Goal: Information Seeking & Learning: Find specific fact

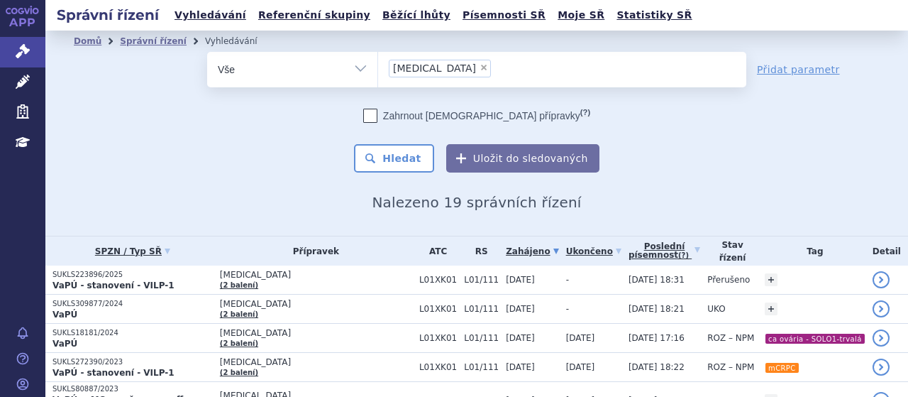
click at [480, 69] on span "×" at bounding box center [484, 67] width 9 height 9
click at [378, 69] on select "lynparza" at bounding box center [377, 68] width 1 height 35
click at [437, 69] on ul "× lynparza" at bounding box center [562, 67] width 368 height 31
click at [378, 69] on select "lynparza" at bounding box center [377, 68] width 1 height 35
click at [432, 67] on ul "× lynparza" at bounding box center [562, 67] width 368 height 31
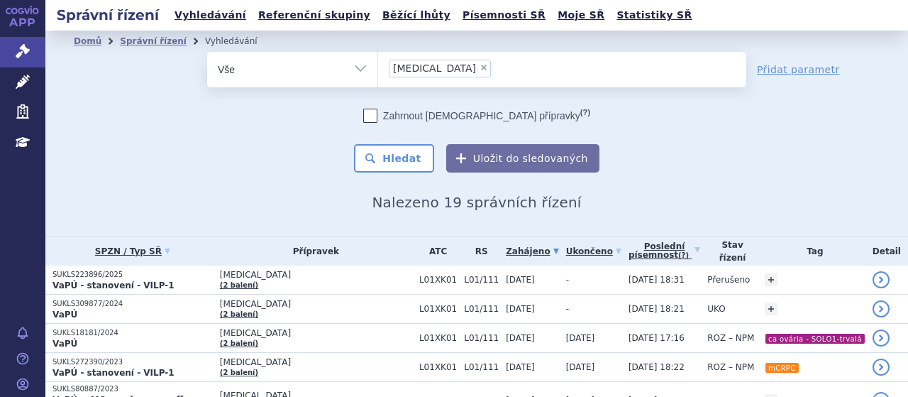
click at [378, 67] on select "lynparza" at bounding box center [377, 68] width 1 height 35
select select "lynparza"
click at [480, 67] on span "×" at bounding box center [484, 67] width 9 height 9
click at [378, 67] on select "lynparza" at bounding box center [377, 68] width 1 height 35
select select
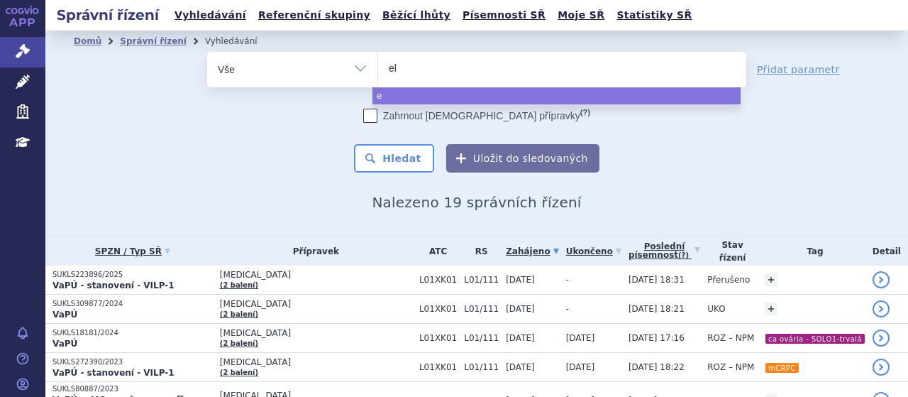
type input "ela"
type input "elahe"
type input "elahere"
select select "elahere"
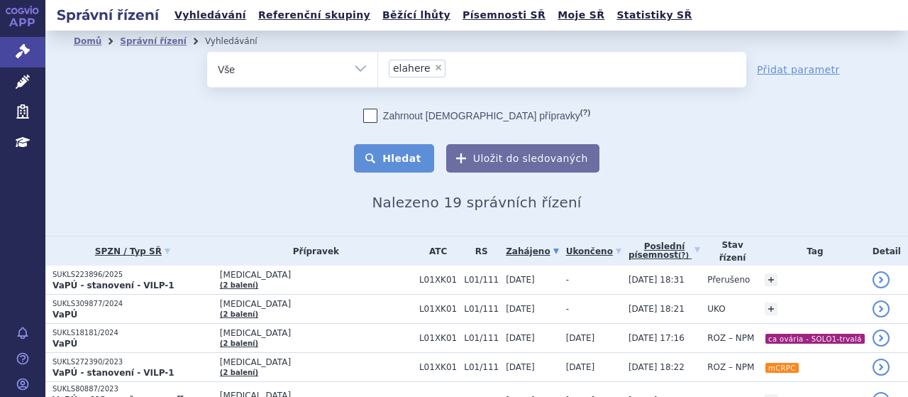
click at [399, 170] on button "Hledat" at bounding box center [394, 158] width 80 height 28
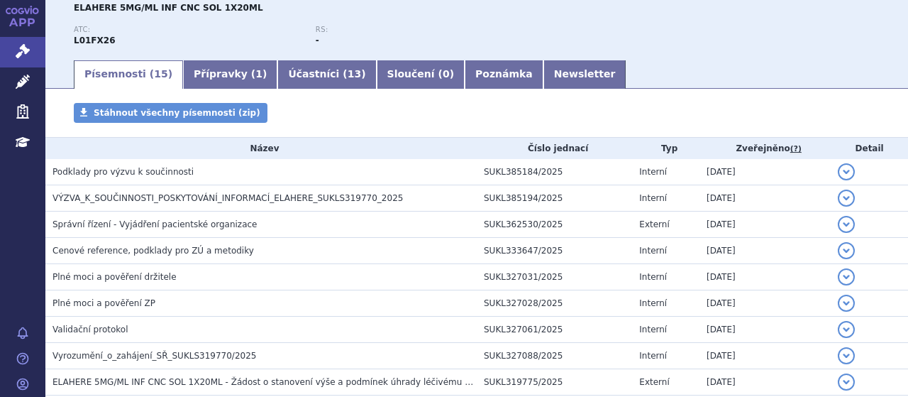
scroll to position [170, 0]
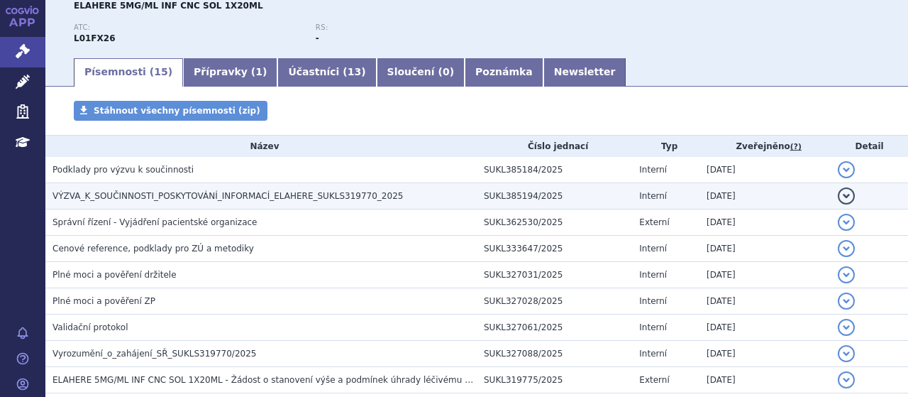
click at [153, 198] on span "VÝZVA_K_SOUČINNOSTI_POSKYTOVÁNÍ_INFORMACÍ_ELAHERE_SUKLS319770_2025" at bounding box center [227, 196] width 350 height 10
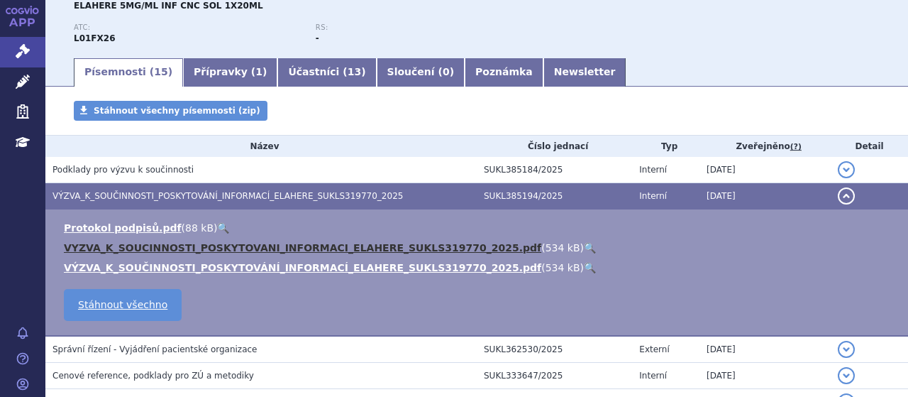
click at [178, 250] on link "VYZVA_K_SOUCINNOSTI_POSKYTOVANI_INFORMACI_ELAHERE_SUKLS319770_2025.pdf" at bounding box center [302, 247] width 477 height 11
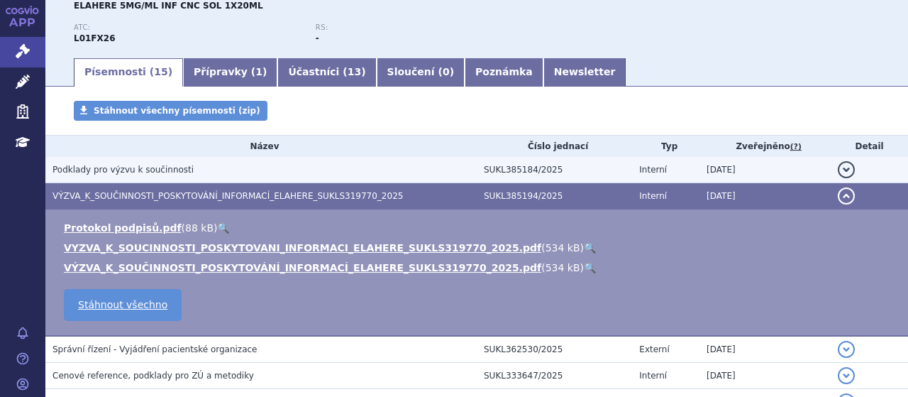
click at [133, 165] on span "Podklady pro výzvu k součinnosti" at bounding box center [122, 170] width 141 height 10
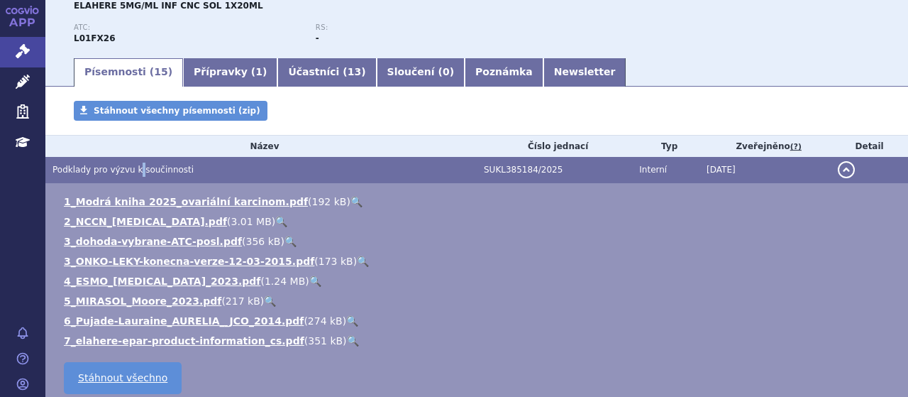
click at [133, 165] on span "Podklady pro výzvu k součinnosti" at bounding box center [122, 170] width 141 height 10
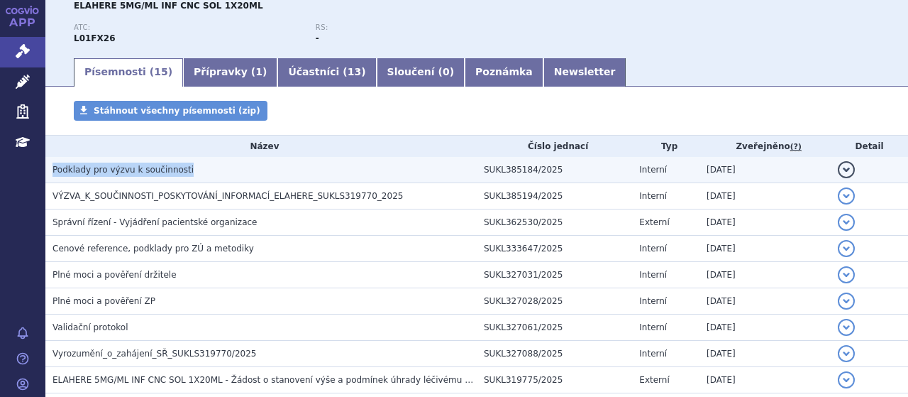
click at [133, 165] on span "Podklady pro výzvu k součinnosti" at bounding box center [122, 170] width 141 height 10
click at [129, 170] on span "Podklady pro výzvu k součinnosti" at bounding box center [122, 170] width 141 height 10
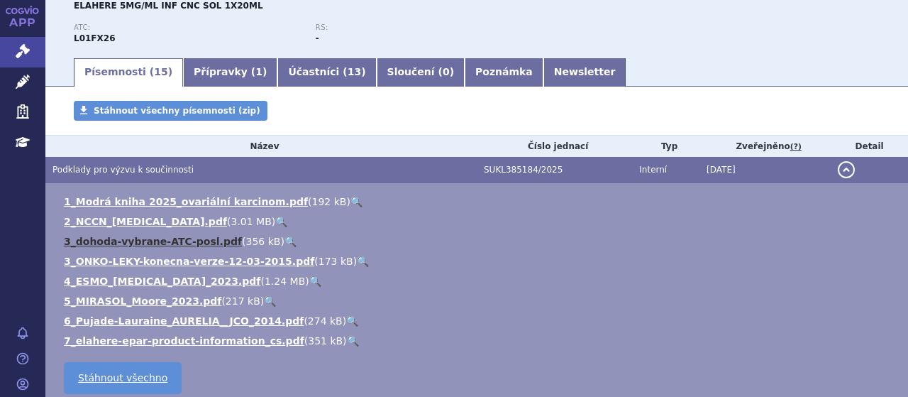
click at [152, 237] on link "3_dohoda-vybrane-ATC-posl.pdf" at bounding box center [153, 241] width 178 height 11
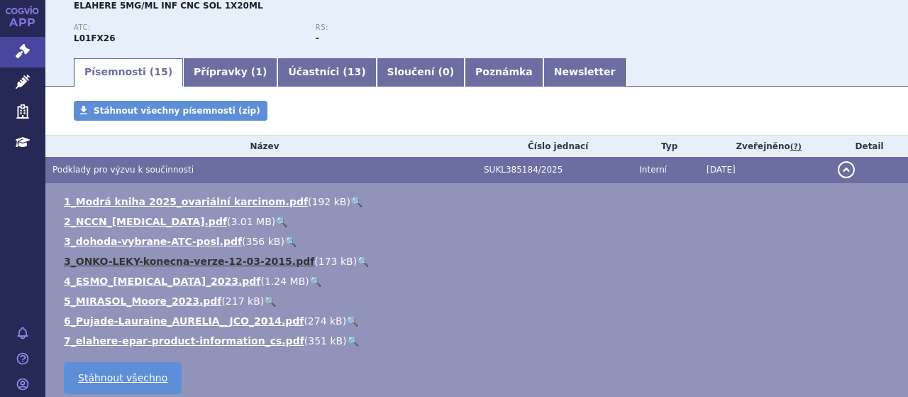
click at [160, 265] on link "3_ONKO-LEKY-konecna-verze-12-03-2015.pdf" at bounding box center [189, 260] width 250 height 11
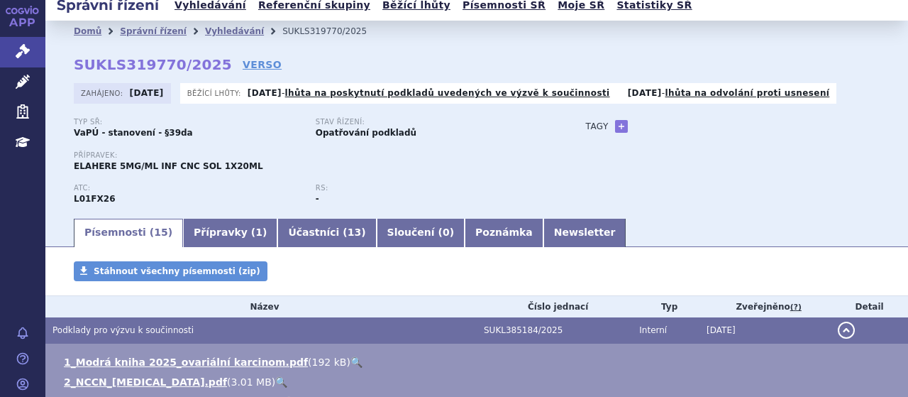
scroll to position [0, 0]
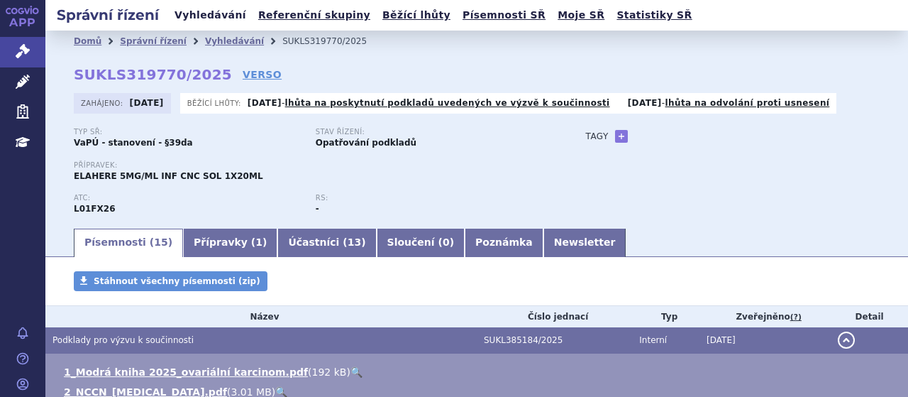
click at [195, 22] on link "Vyhledávání" at bounding box center [210, 15] width 80 height 19
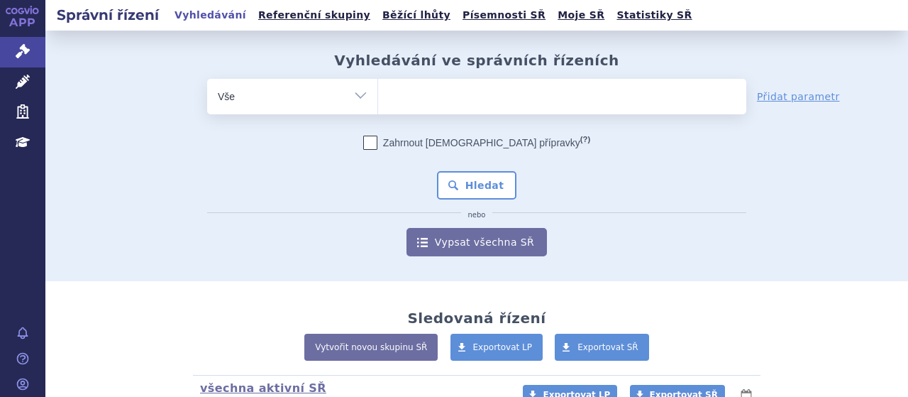
click at [445, 97] on ul at bounding box center [562, 94] width 368 height 30
click at [378, 97] on select at bounding box center [377, 95] width 1 height 35
click at [426, 83] on ul at bounding box center [562, 94] width 368 height 30
click at [378, 83] on select at bounding box center [377, 95] width 1 height 35
click at [389, 93] on input "search" at bounding box center [393, 95] width 8 height 18
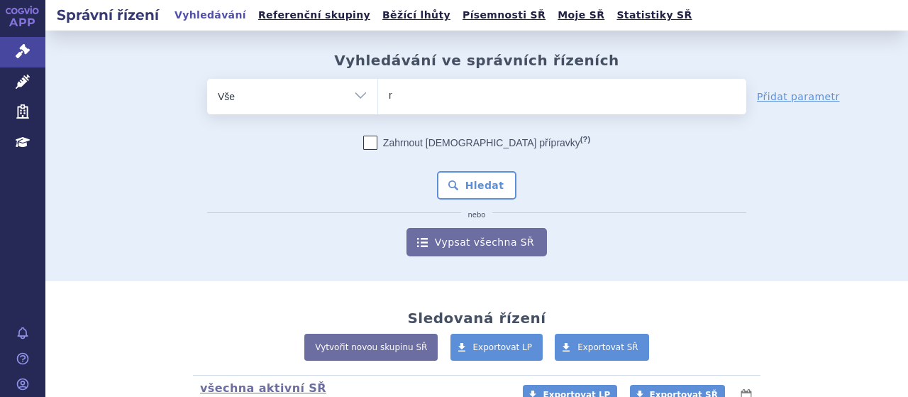
type input "re"
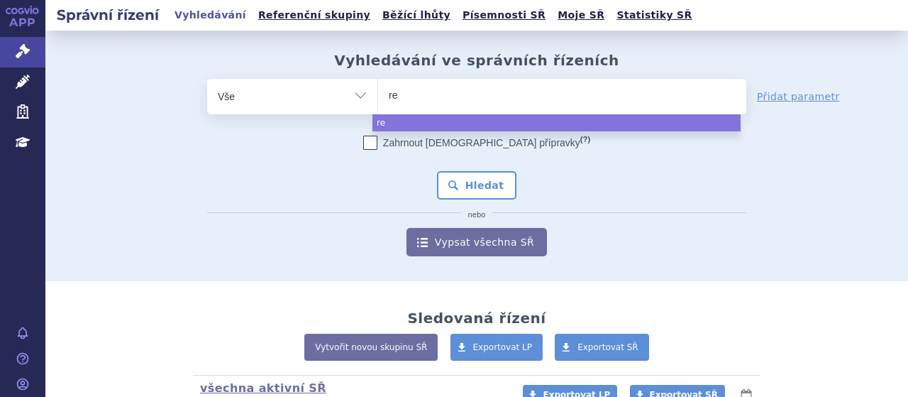
type input "rep"
type input "repa"
type input "repat"
type input "repath"
type input "[MEDICAL_DATA]"
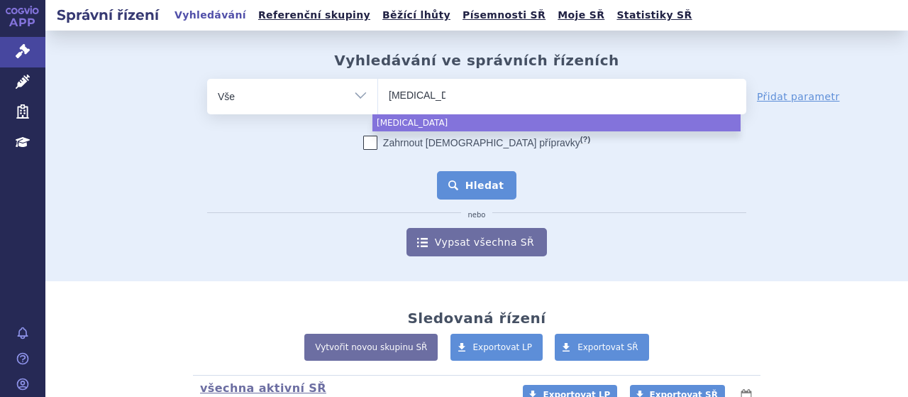
select select "[MEDICAL_DATA]"
click at [498, 185] on button "Hledat" at bounding box center [477, 185] width 80 height 28
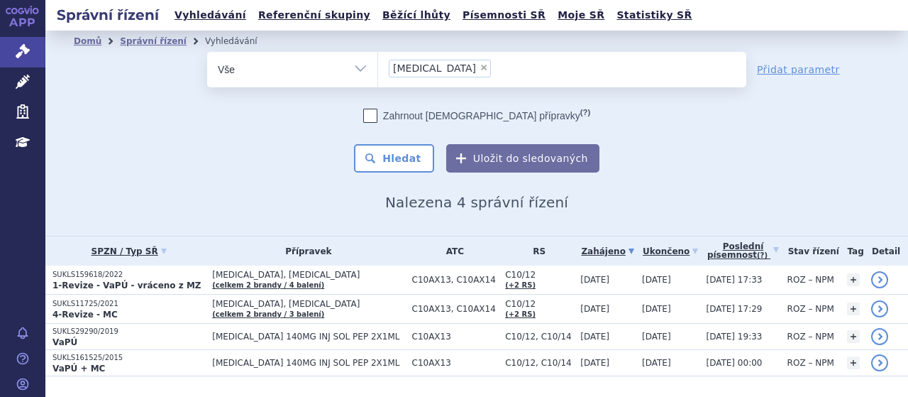
click at [480, 71] on span "×" at bounding box center [484, 67] width 9 height 9
click at [378, 71] on select "[MEDICAL_DATA]" at bounding box center [377, 68] width 1 height 35
select select
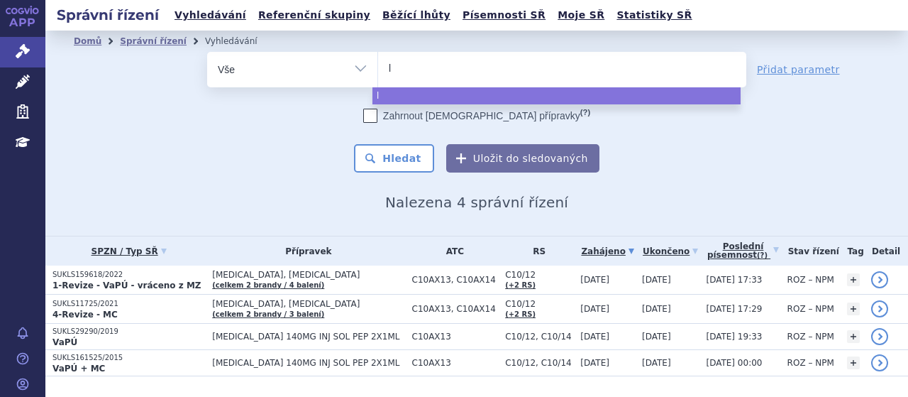
type input "le"
type input "leq"
type input "leqv"
type input "leqvi"
type input "leqvio"
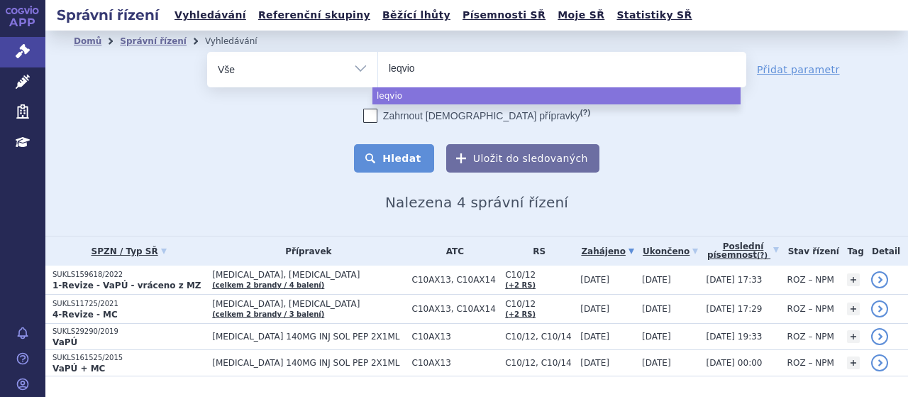
select select "leqvio"
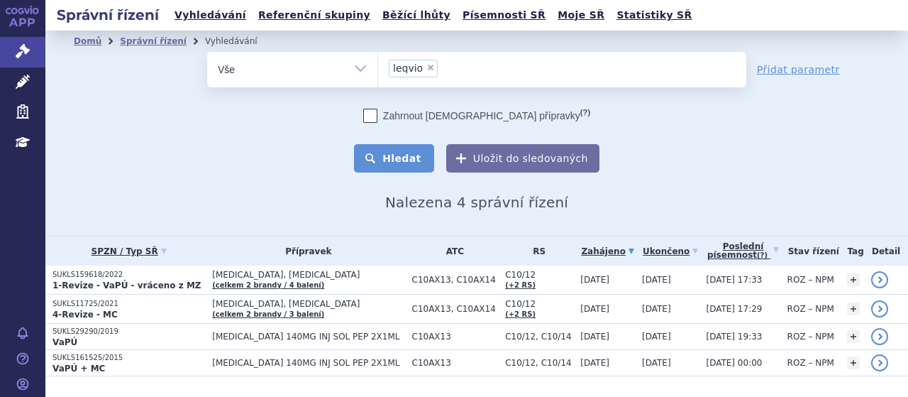
click at [400, 154] on button "Hledat" at bounding box center [394, 158] width 80 height 28
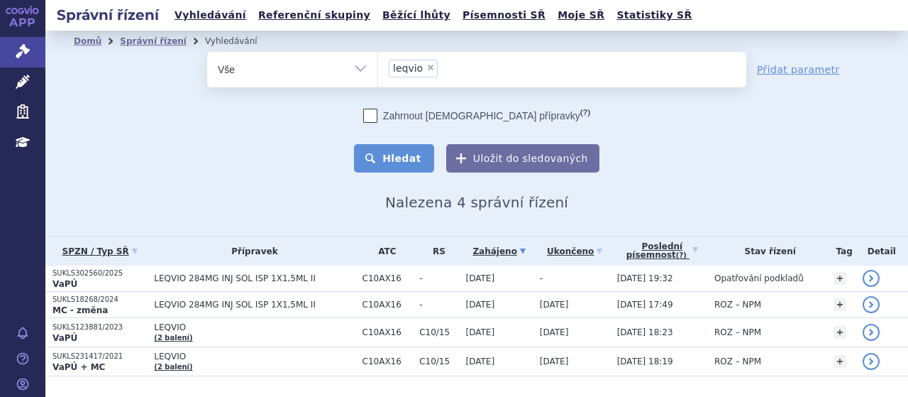
click at [400, 157] on button "Hledat" at bounding box center [394, 158] width 80 height 28
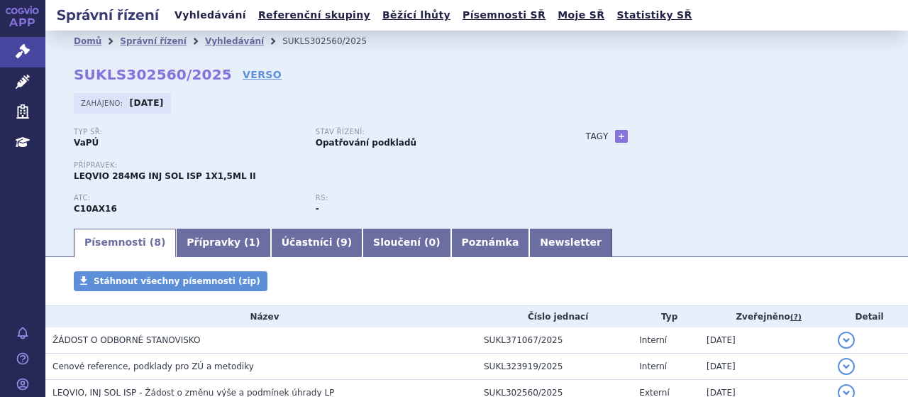
click at [204, 13] on link "Vyhledávání" at bounding box center [210, 15] width 80 height 19
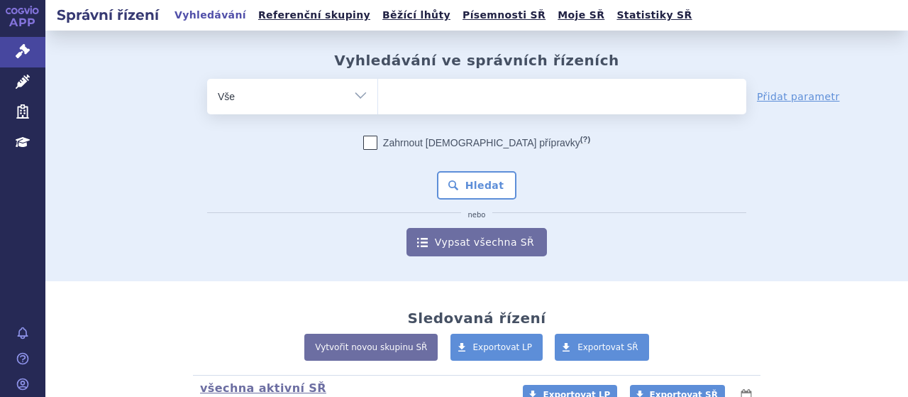
click at [442, 92] on ul at bounding box center [562, 94] width 368 height 30
click at [378, 92] on select at bounding box center [377, 95] width 1 height 35
click at [442, 92] on ul at bounding box center [562, 94] width 368 height 30
click at [378, 92] on select at bounding box center [377, 95] width 1 height 35
click at [442, 92] on ul at bounding box center [562, 94] width 368 height 30
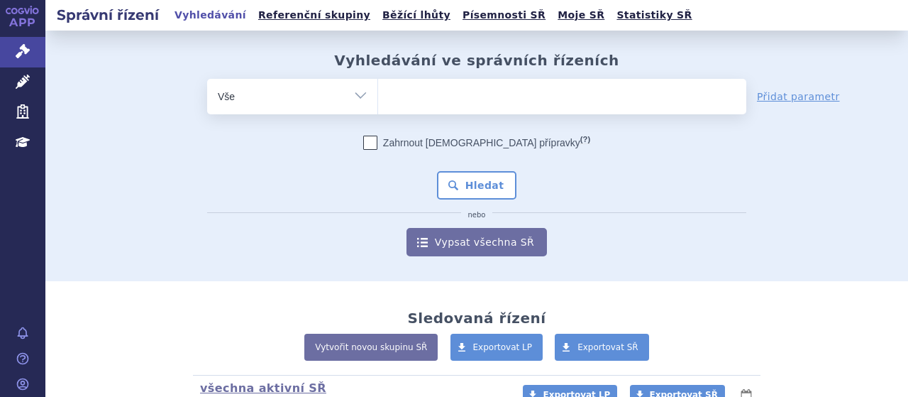
click at [378, 92] on select at bounding box center [377, 95] width 1 height 35
click at [442, 92] on ul at bounding box center [562, 94] width 368 height 30
click at [378, 92] on select at bounding box center [377, 95] width 1 height 35
click at [442, 92] on ul at bounding box center [562, 94] width 368 height 30
click at [378, 92] on select at bounding box center [377, 95] width 1 height 35
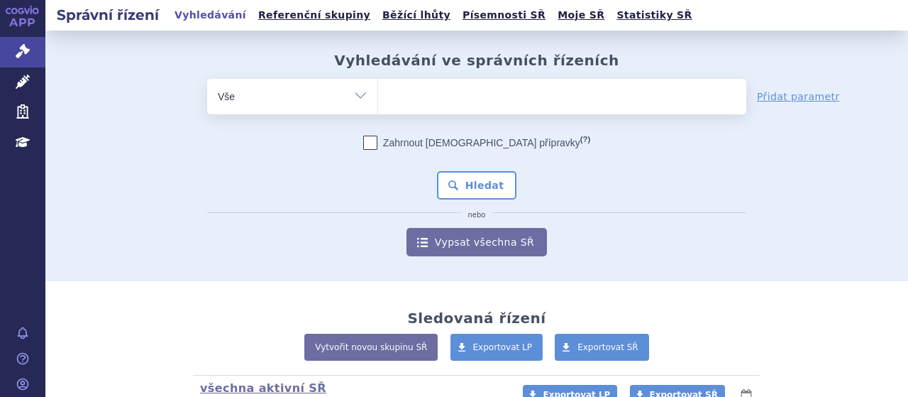
click at [442, 92] on ul at bounding box center [562, 94] width 368 height 30
click at [378, 92] on select at bounding box center [377, 95] width 1 height 35
click at [442, 92] on ul at bounding box center [562, 94] width 368 height 30
click at [378, 92] on select at bounding box center [377, 95] width 1 height 35
click at [442, 92] on ul at bounding box center [562, 94] width 368 height 30
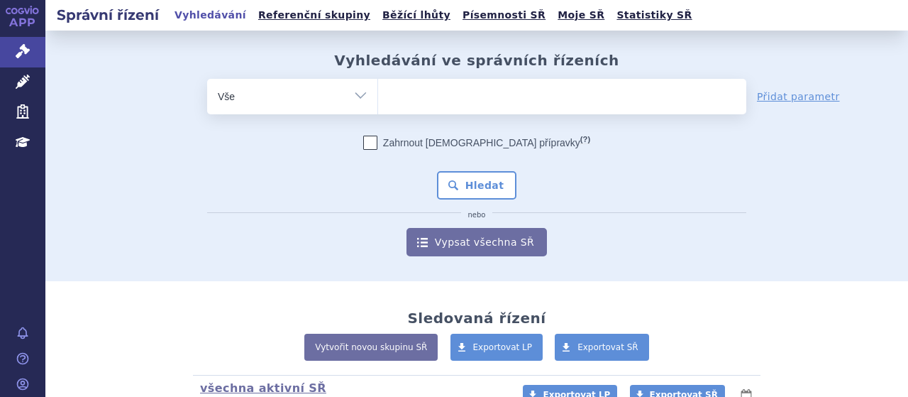
click at [378, 92] on select at bounding box center [377, 95] width 1 height 35
type input "pr"
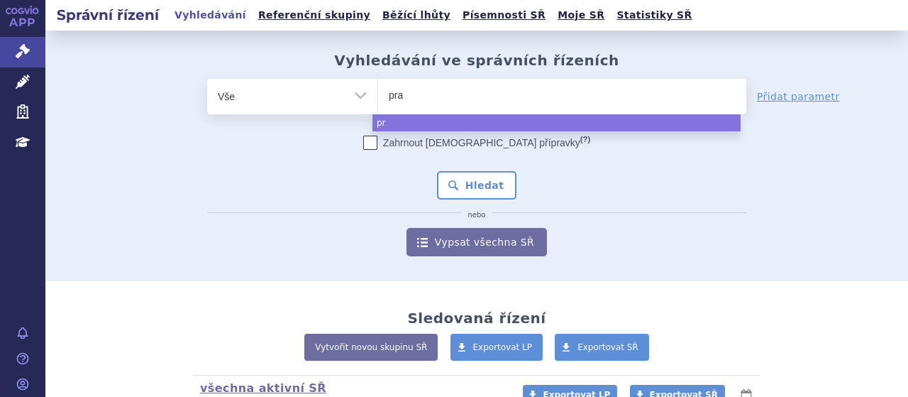
type input "pral"
type input "pralu"
type input "praluen"
type input "[MEDICAL_DATA]"
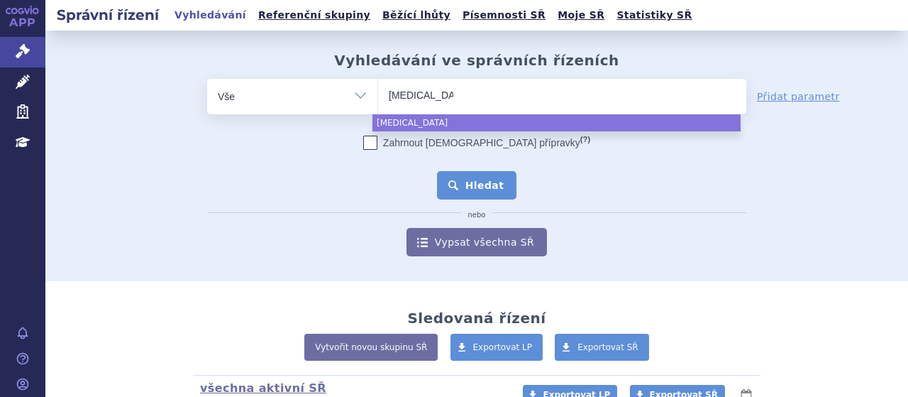
select select "[MEDICAL_DATA]"
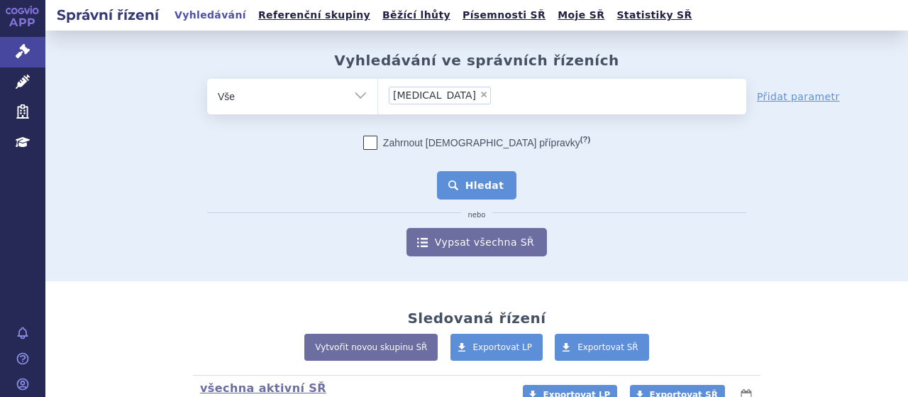
click at [468, 172] on button "Hledat" at bounding box center [477, 185] width 80 height 28
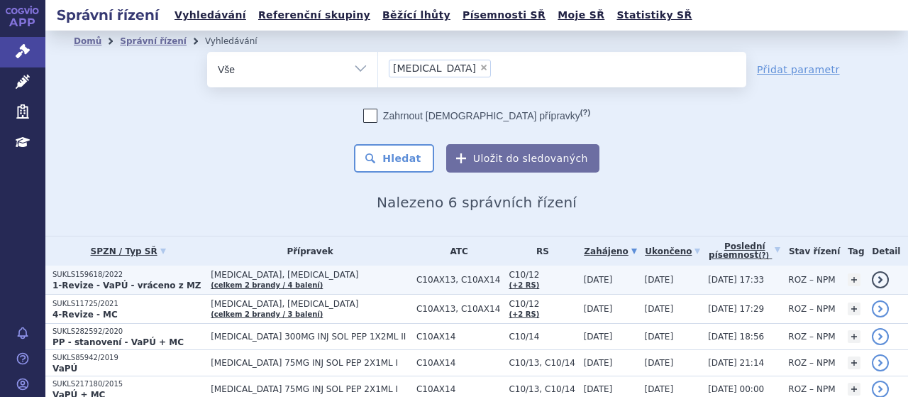
click at [84, 273] on p "SUKLS159618/2022" at bounding box center [127, 275] width 151 height 10
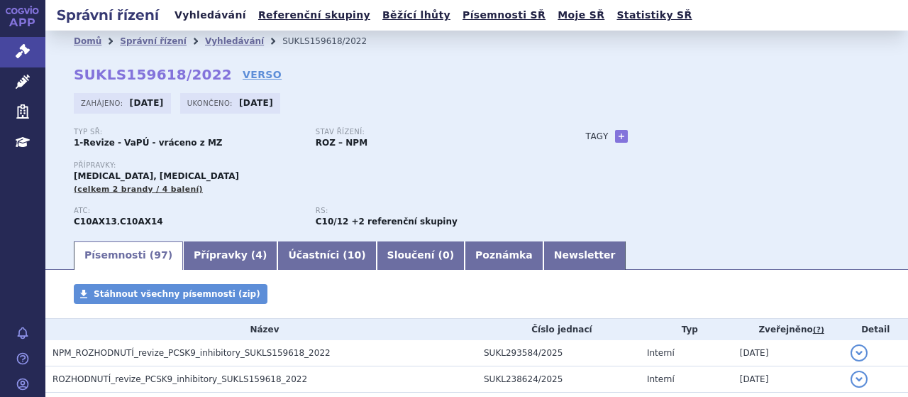
click at [201, 6] on link "Vyhledávání" at bounding box center [210, 15] width 80 height 19
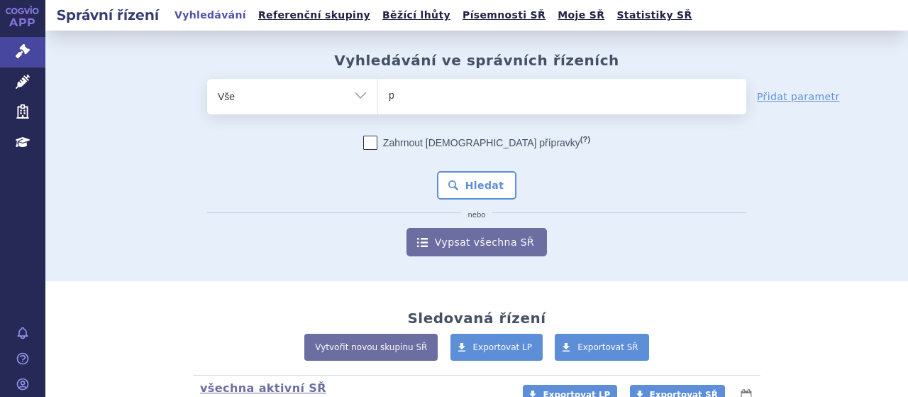
type input "pr"
click at [445, 99] on ul "pr" at bounding box center [562, 94] width 368 height 30
click at [378, 99] on select "pr" at bounding box center [377, 95] width 1 height 35
click at [445, 99] on ul "pr" at bounding box center [562, 94] width 368 height 30
click at [378, 99] on select "pr" at bounding box center [377, 95] width 1 height 35
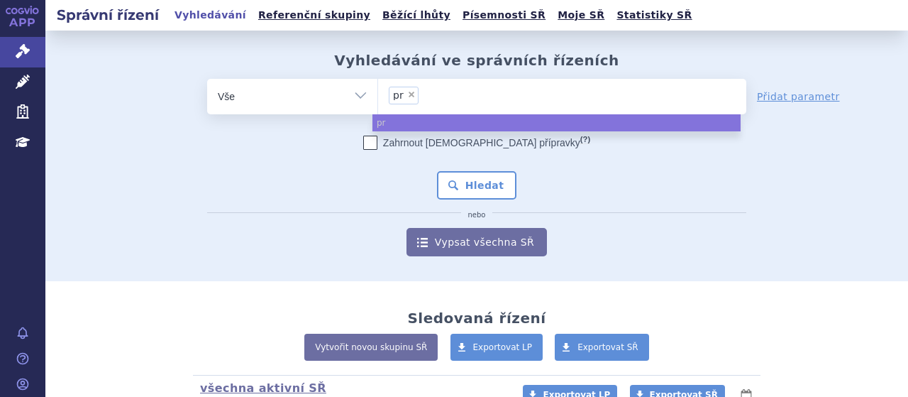
click at [445, 99] on ul "× pr" at bounding box center [562, 94] width 368 height 31
click at [378, 99] on select "pr" at bounding box center [377, 95] width 1 height 35
select select "pr"
click at [445, 99] on ul "× pr" at bounding box center [562, 94] width 368 height 31
click at [378, 99] on select "pr" at bounding box center [377, 95] width 1 height 35
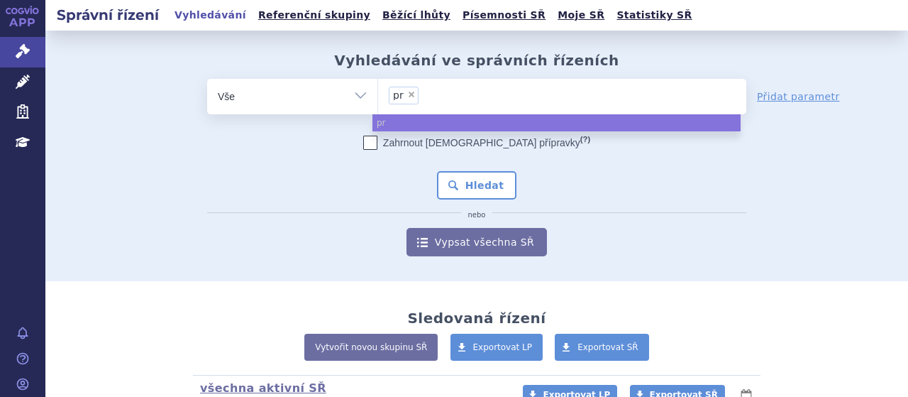
type input "pr"
select select
type input "p"
type input "pral"
type input "pralue"
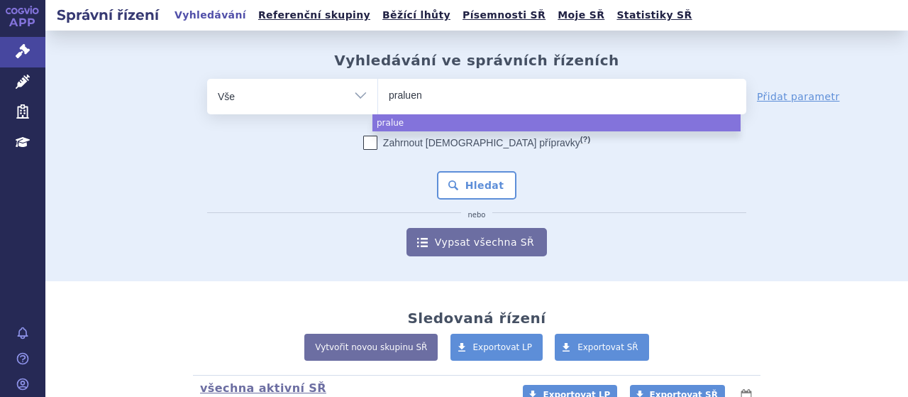
type input "praluent"
select select "praluent"
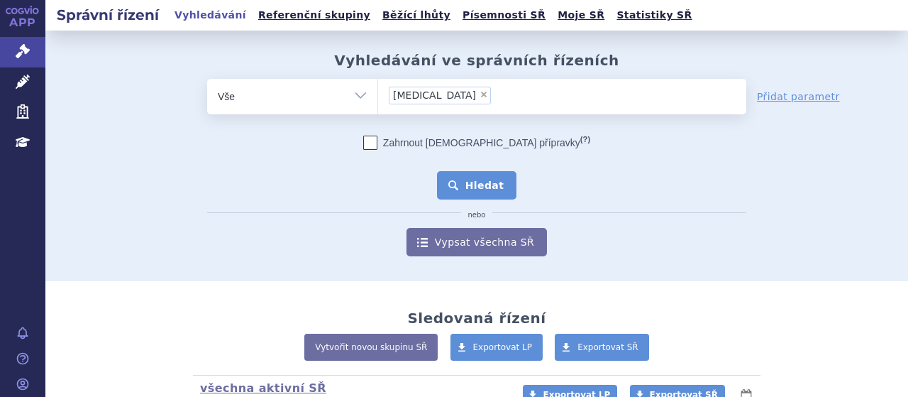
click at [478, 198] on button "Hledat" at bounding box center [477, 185] width 80 height 28
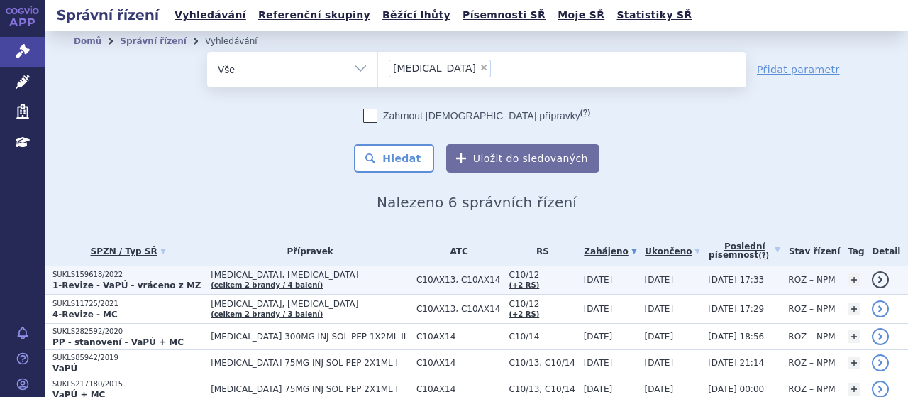
click at [102, 263] on th "SPZN / Typ SŘ" at bounding box center [124, 250] width 158 height 29
click at [69, 283] on strong "1-Revize - VaPÚ - vráceno z MZ" at bounding box center [126, 285] width 149 height 10
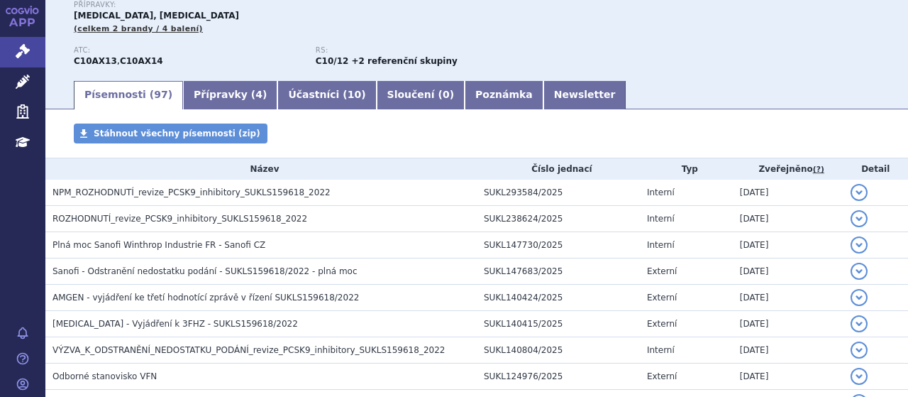
scroll to position [255, 0]
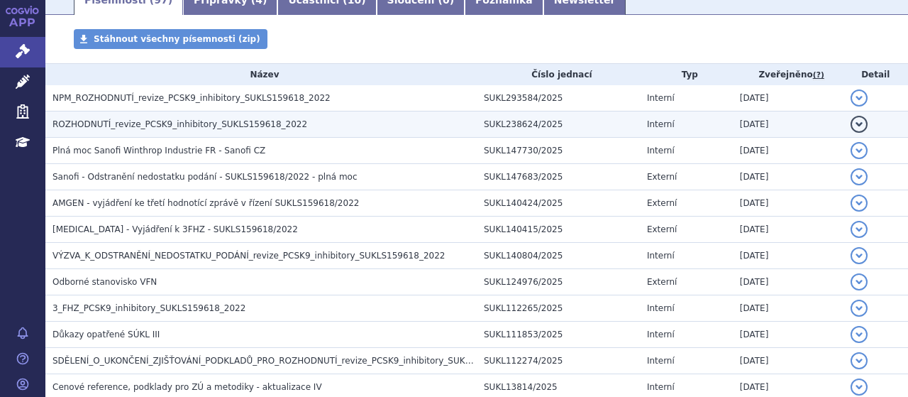
click at [133, 122] on span "ROZHODNUTÍ_revize_PCSK9_inhibitory_SUKLS159618_2022" at bounding box center [179, 124] width 255 height 10
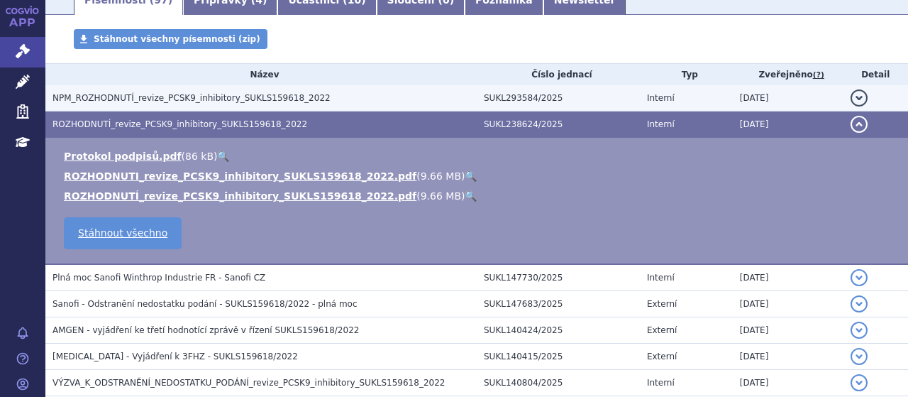
click at [181, 103] on span "NPM_ROZHODNUTÍ_revize_PCSK9_inhibitory_SUKLS159618_2022" at bounding box center [191, 98] width 278 height 10
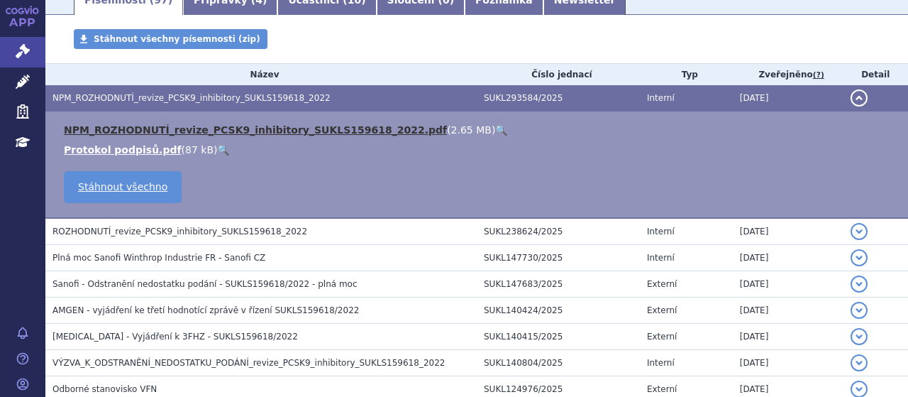
click at [192, 133] on link "NPM_ROZHODNUTÍ_revize_PCSK9_inhibitory_SUKLS159618_2022.pdf" at bounding box center [255, 129] width 383 height 11
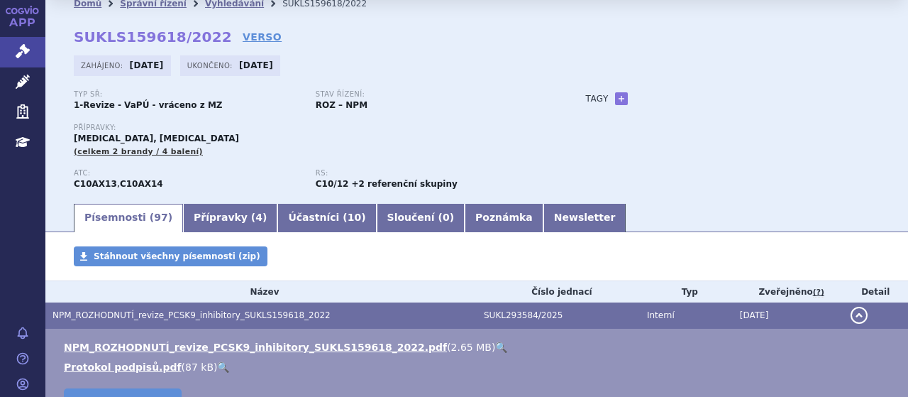
scroll to position [0, 0]
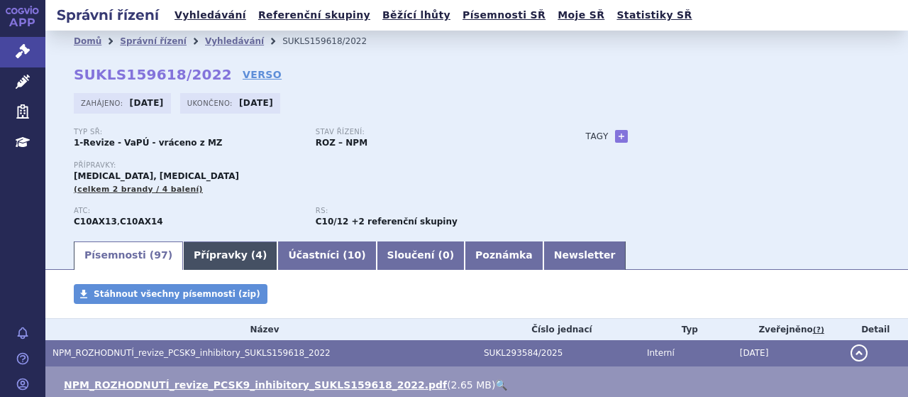
click at [214, 258] on link "Přípravky ( 4 )" at bounding box center [230, 255] width 94 height 28
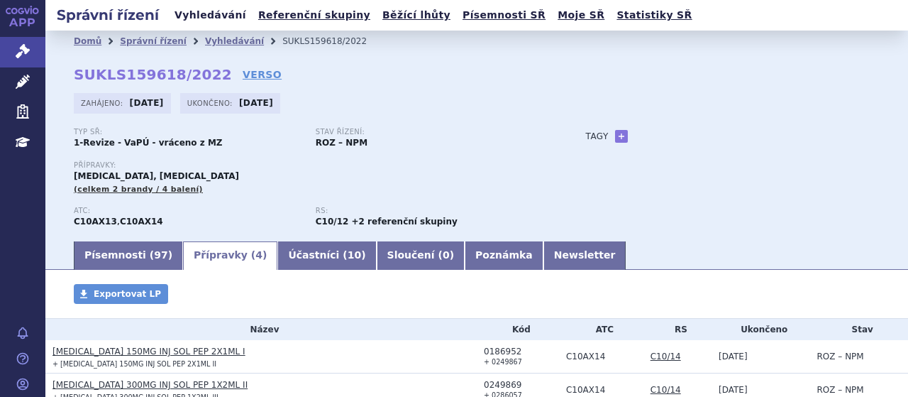
click at [195, 22] on link "Vyhledávání" at bounding box center [210, 15] width 80 height 19
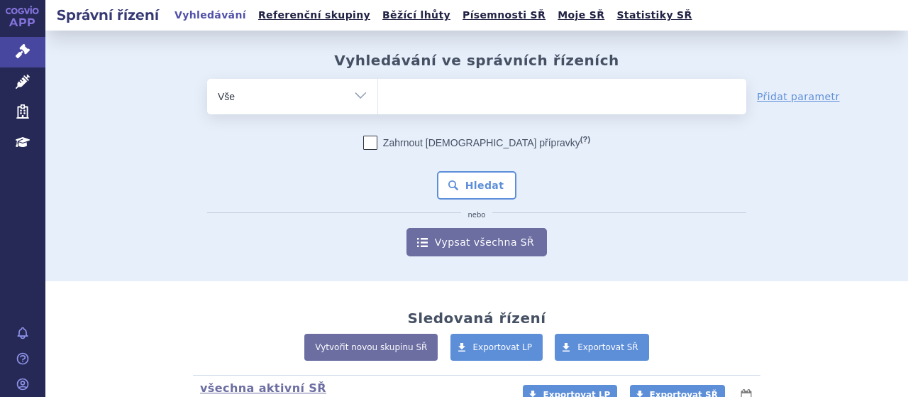
click at [464, 94] on ul at bounding box center [562, 94] width 368 height 30
click at [378, 94] on select at bounding box center [377, 95] width 1 height 35
type input "pr"
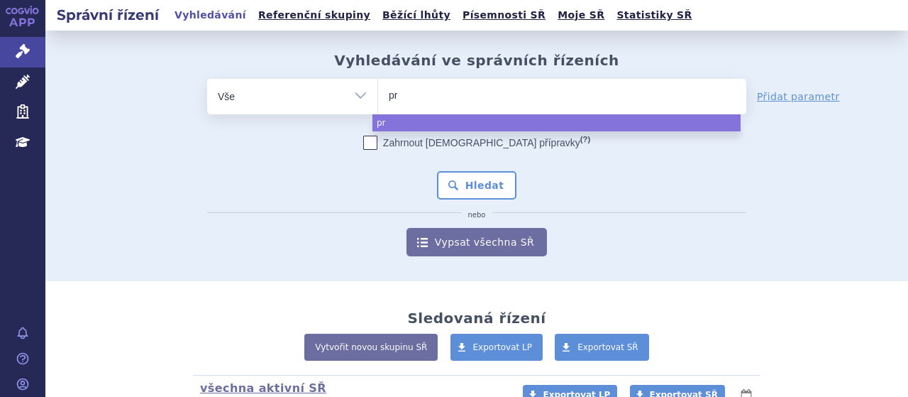
type input "prl"
type input "prlu"
type input "prlue"
type input "prluen"
type input "prluent"
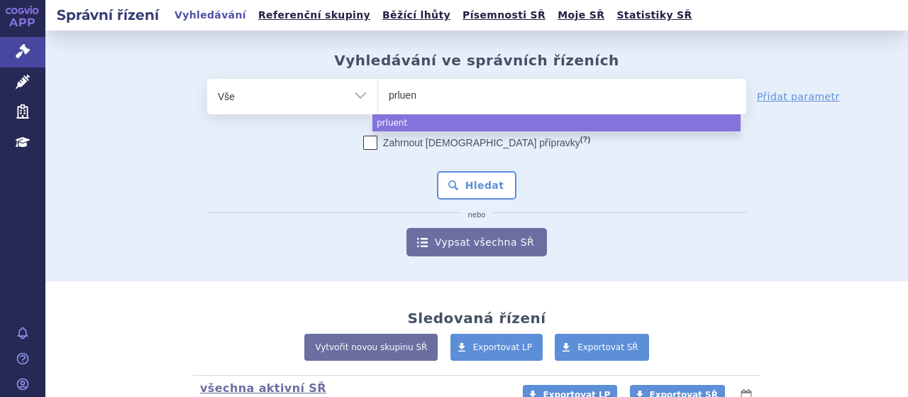
type input "prlue"
type input "prlu"
type input "pr"
type input "pra"
type input "pral"
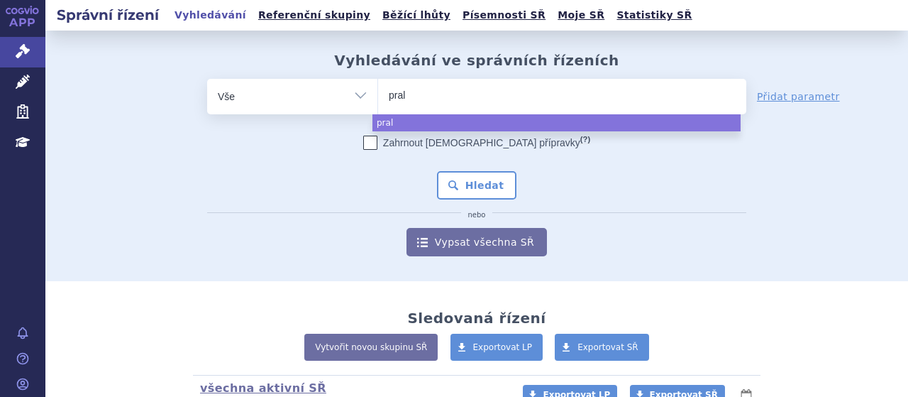
type input "pralu"
type input "pralue"
type input "praluen"
type input "praluent"
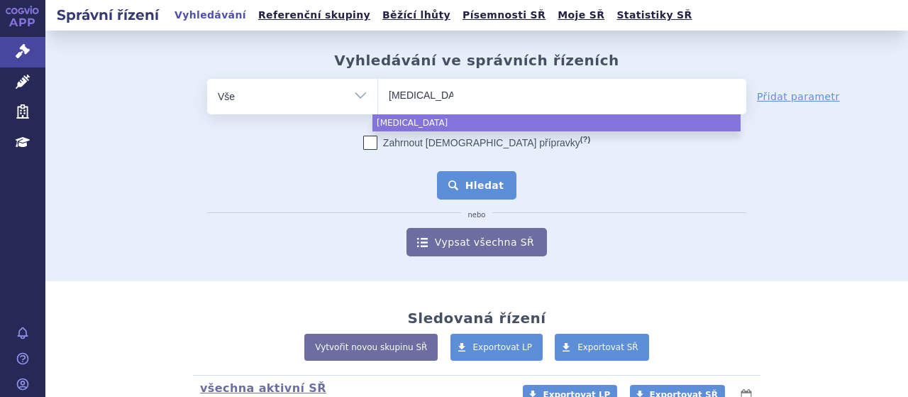
select select "praluent"
click at [481, 175] on button "Hledat" at bounding box center [477, 185] width 80 height 28
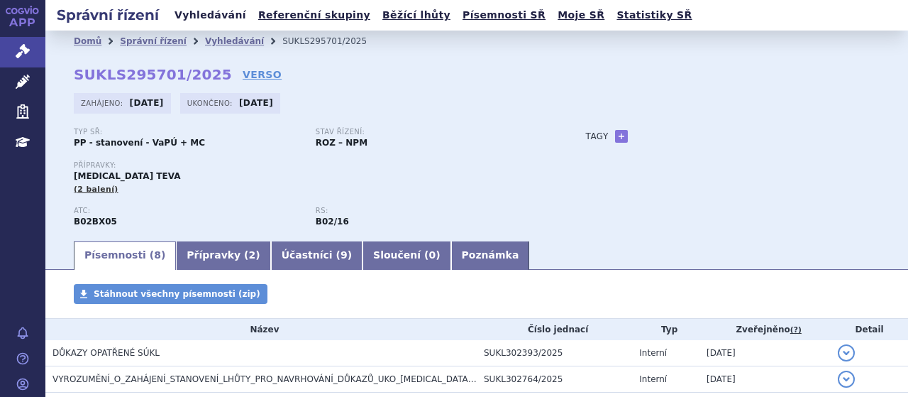
click at [179, 13] on link "Vyhledávání" at bounding box center [210, 15] width 80 height 19
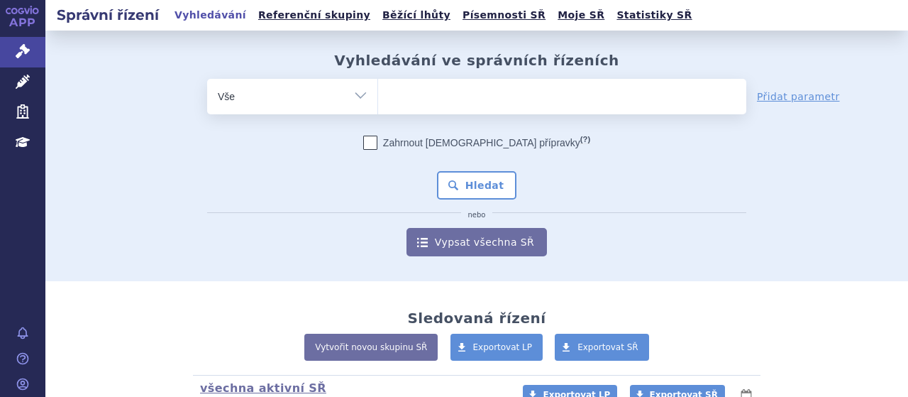
click at [491, 101] on ul at bounding box center [562, 94] width 368 height 30
click at [378, 101] on select at bounding box center [377, 95] width 1 height 35
type input "re"
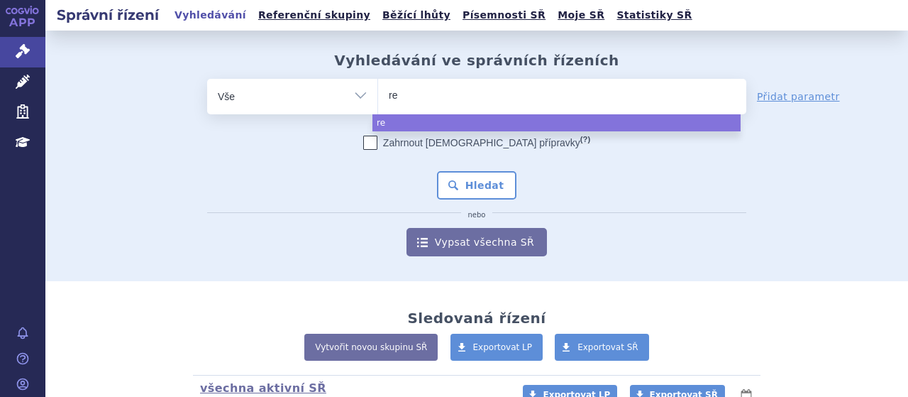
type input "r"
type input "pr"
type input "pra"
type input "pralu"
type input "pralun"
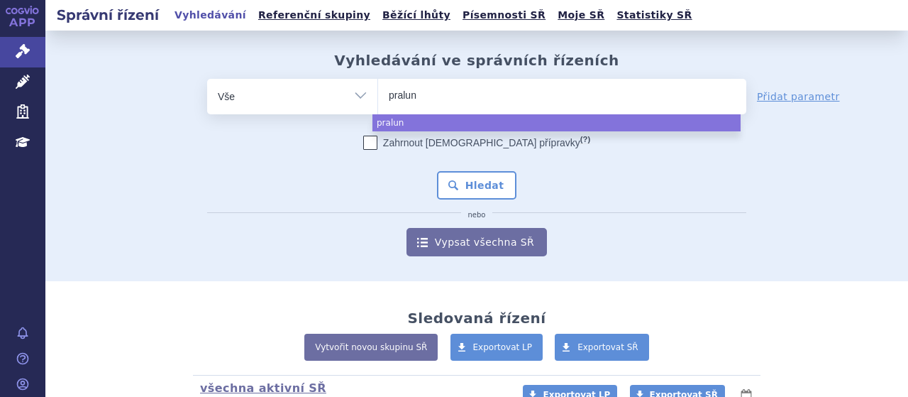
type input "pralune"
type input "pralunet"
type input "pralune"
type input "pralun"
type input "pral"
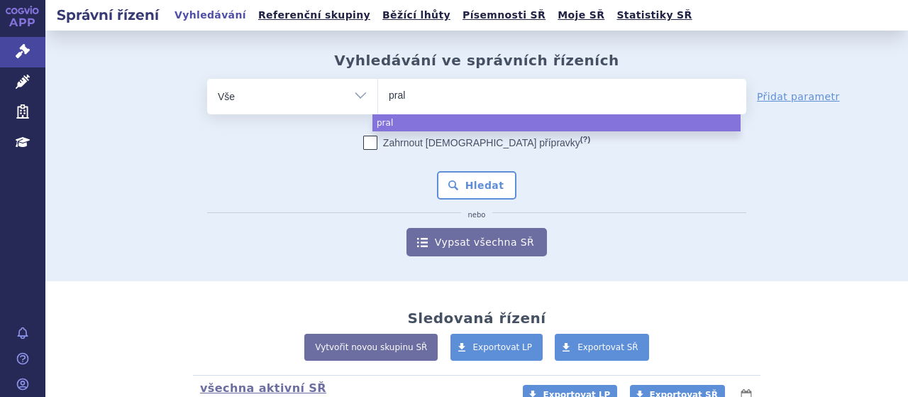
type input "pralu"
type input "pral"
type input "pralu"
type input "pralue"
type input "praluen"
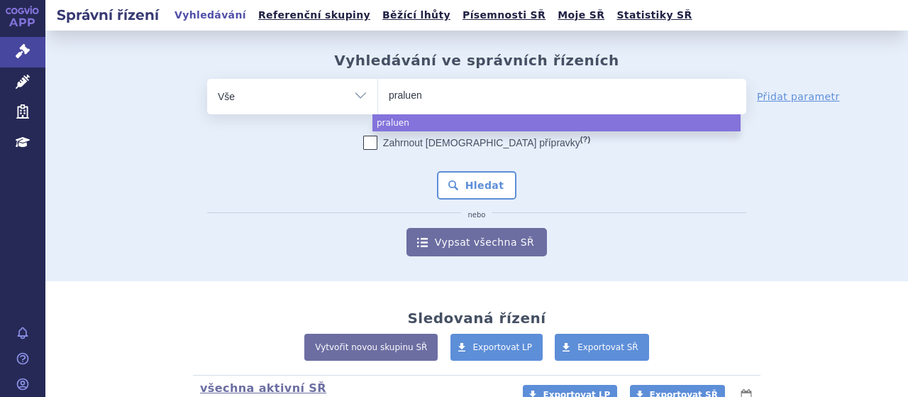
type input "praluent"
select select "praluent"
click at [477, 182] on button "Hledat" at bounding box center [477, 185] width 80 height 28
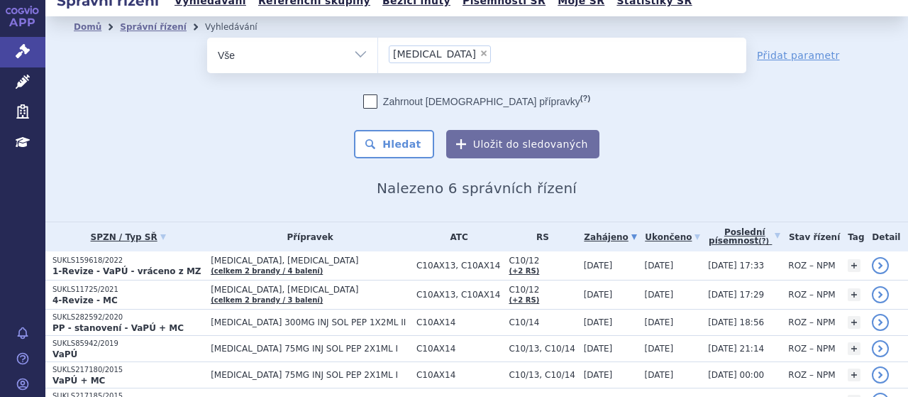
scroll to position [1, 0]
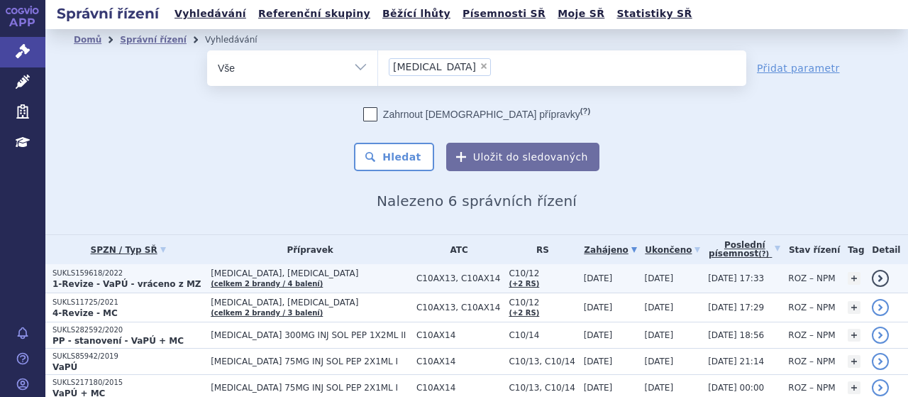
click at [87, 275] on p "SUKLS159618/2022" at bounding box center [127, 273] width 151 height 10
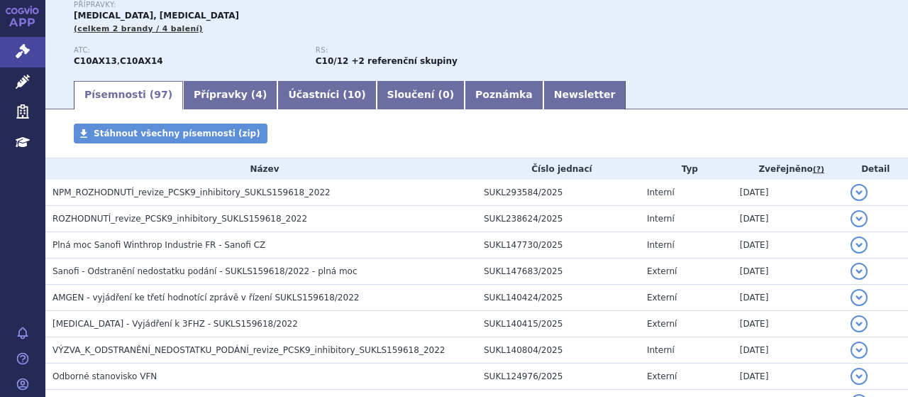
scroll to position [217, 0]
